Goal: Task Accomplishment & Management: Manage account settings

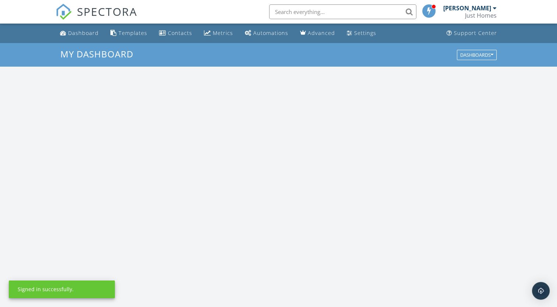
scroll to position [682, 569]
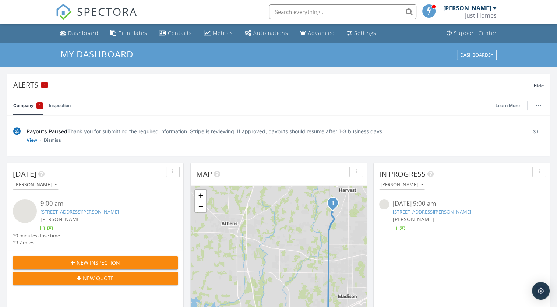
click at [32, 85] on div "Alerts 1" at bounding box center [273, 85] width 520 height 10
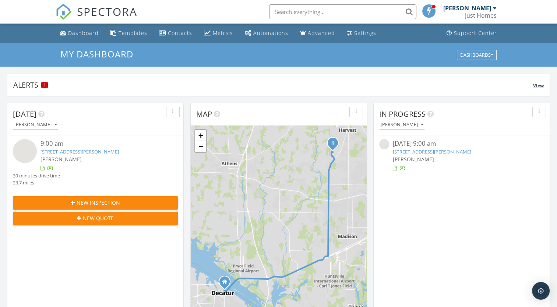
click at [32, 85] on div "Alerts 1" at bounding box center [273, 85] width 520 height 10
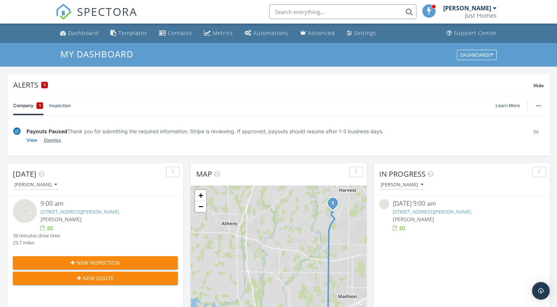
click at [52, 139] on link "Dismiss" at bounding box center [52, 140] width 17 height 7
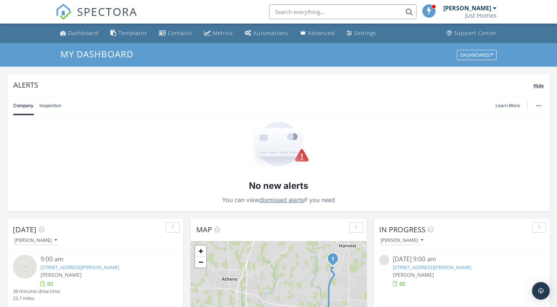
click at [535, 83] on span "Hide" at bounding box center [539, 86] width 10 height 6
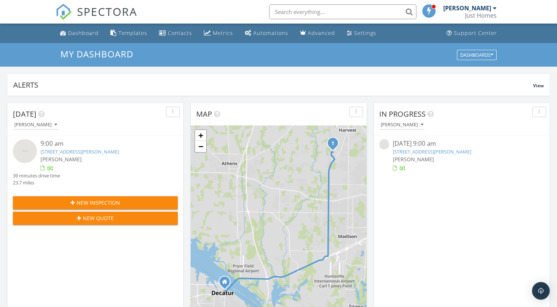
click at [25, 149] on img at bounding box center [25, 151] width 24 height 24
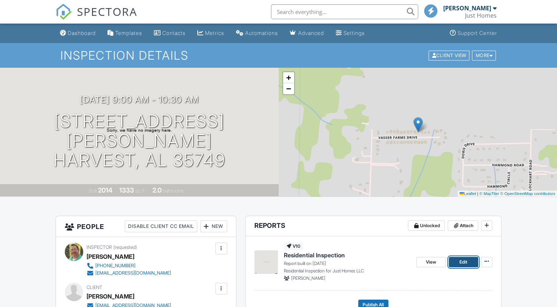
click at [466, 261] on span "Edit" at bounding box center [464, 262] width 8 height 7
